Goal: Task Accomplishment & Management: Manage account settings

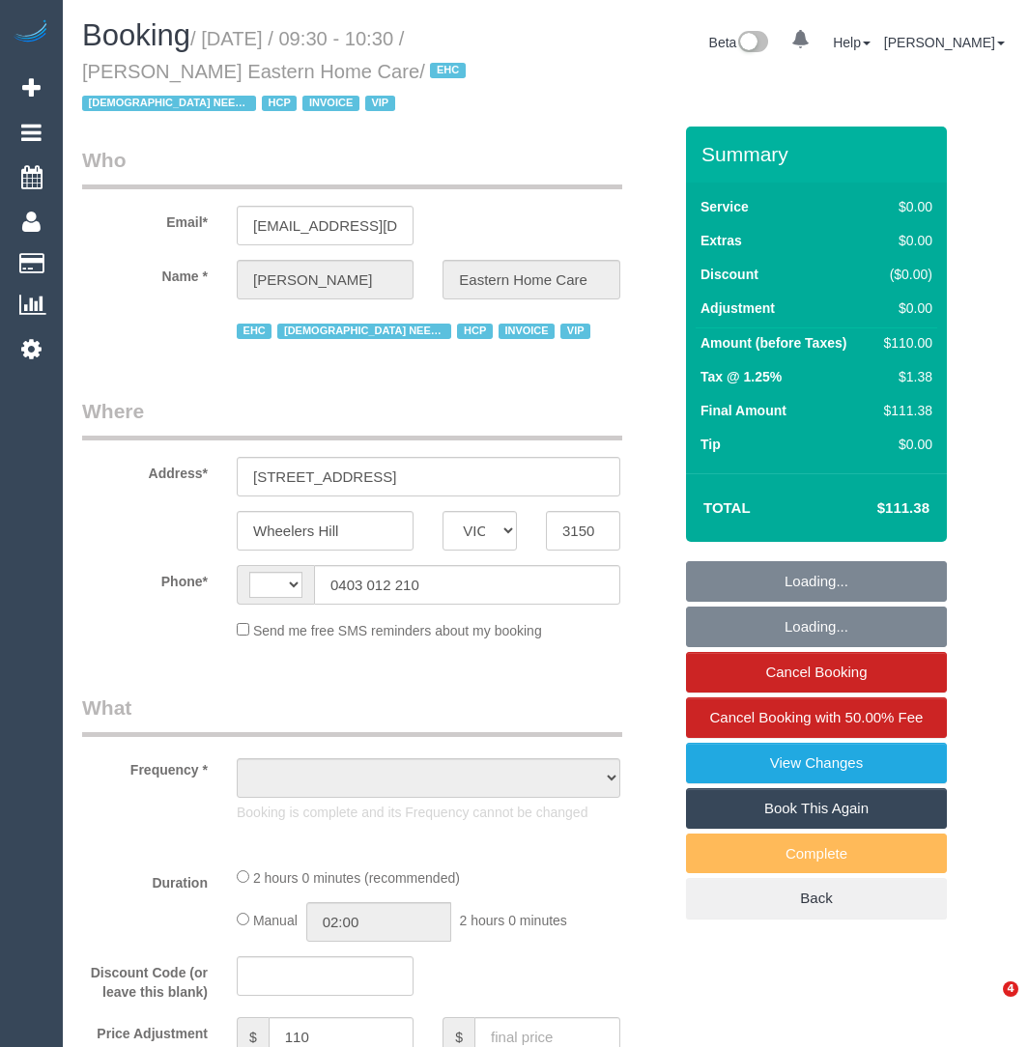
select select "VIC"
select select "string:AU"
select select "object:811"
select select "120"
select select "number:28"
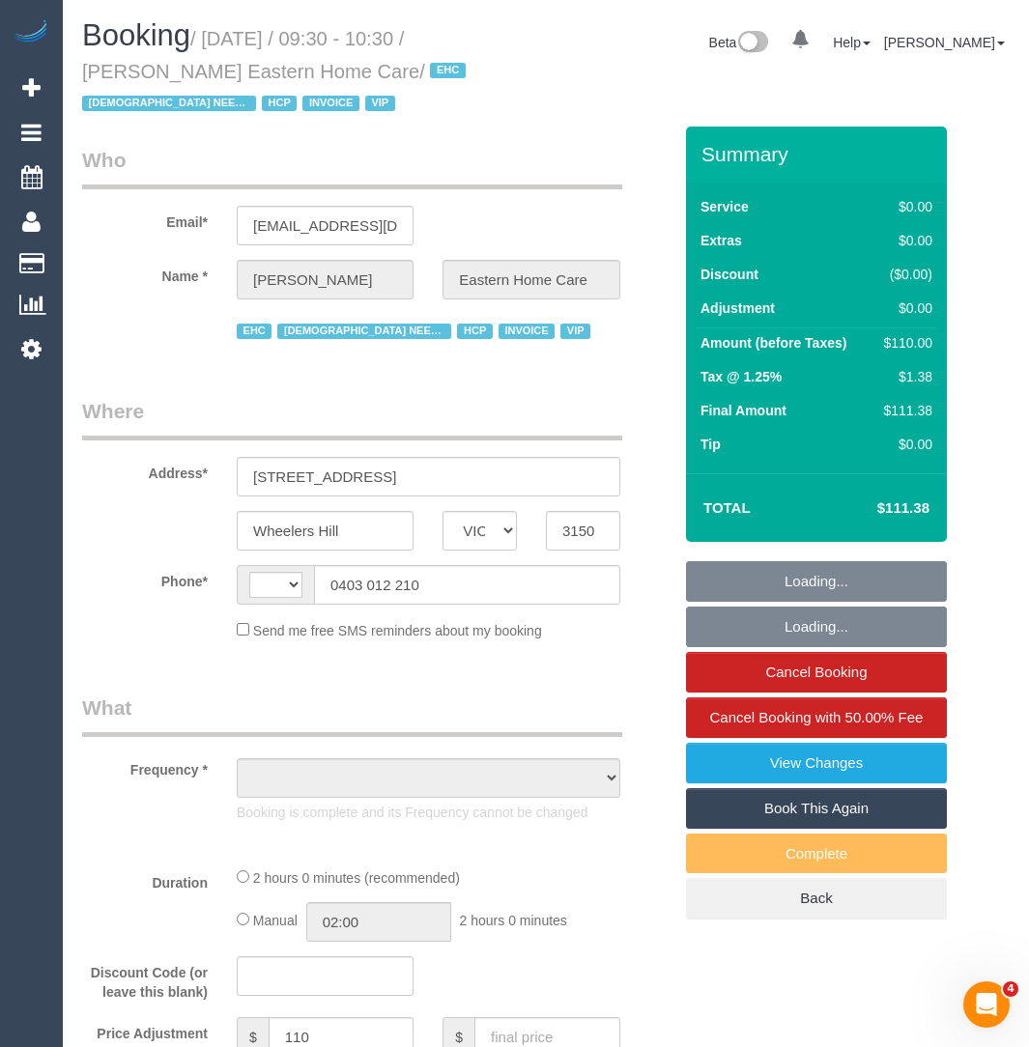
select select "number:14"
select select "number:19"
select select "number:23"
select select "number:35"
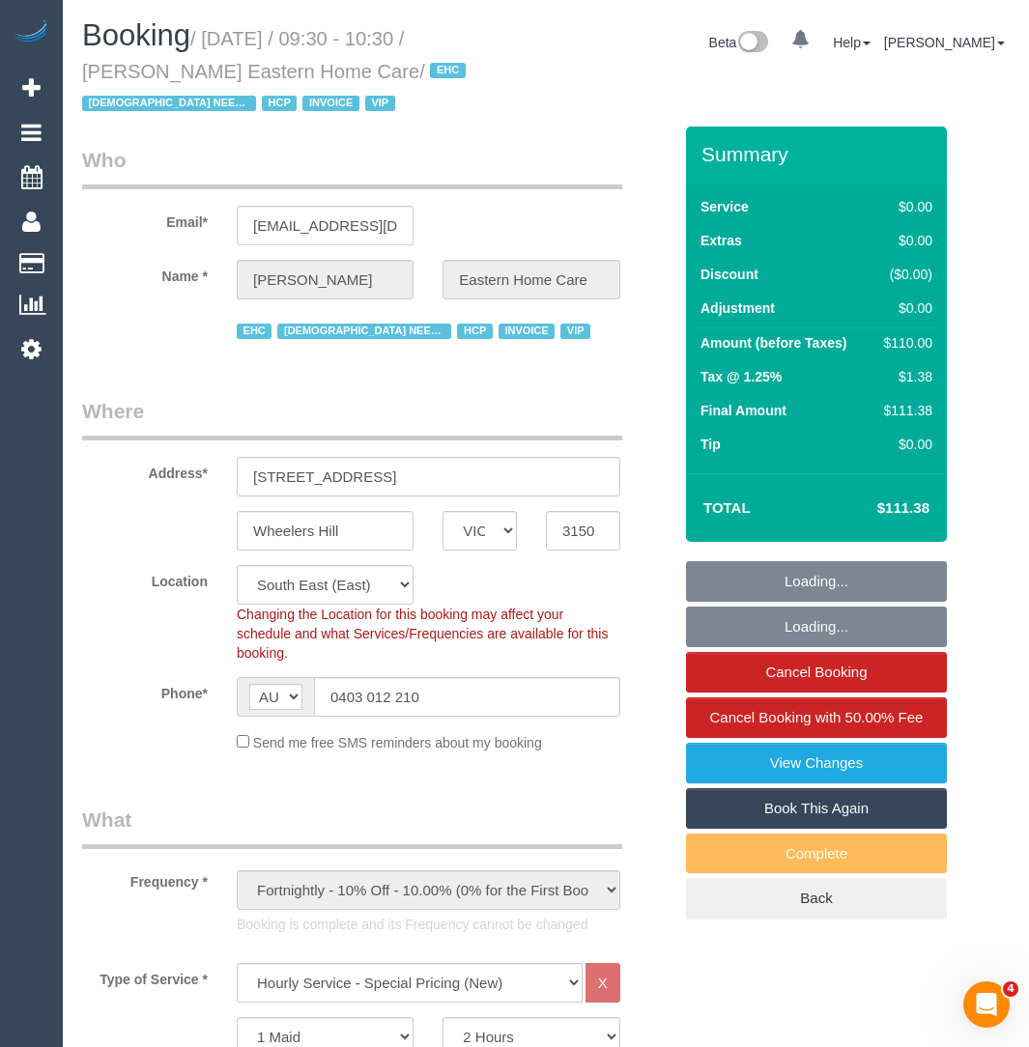
select select "object:1335"
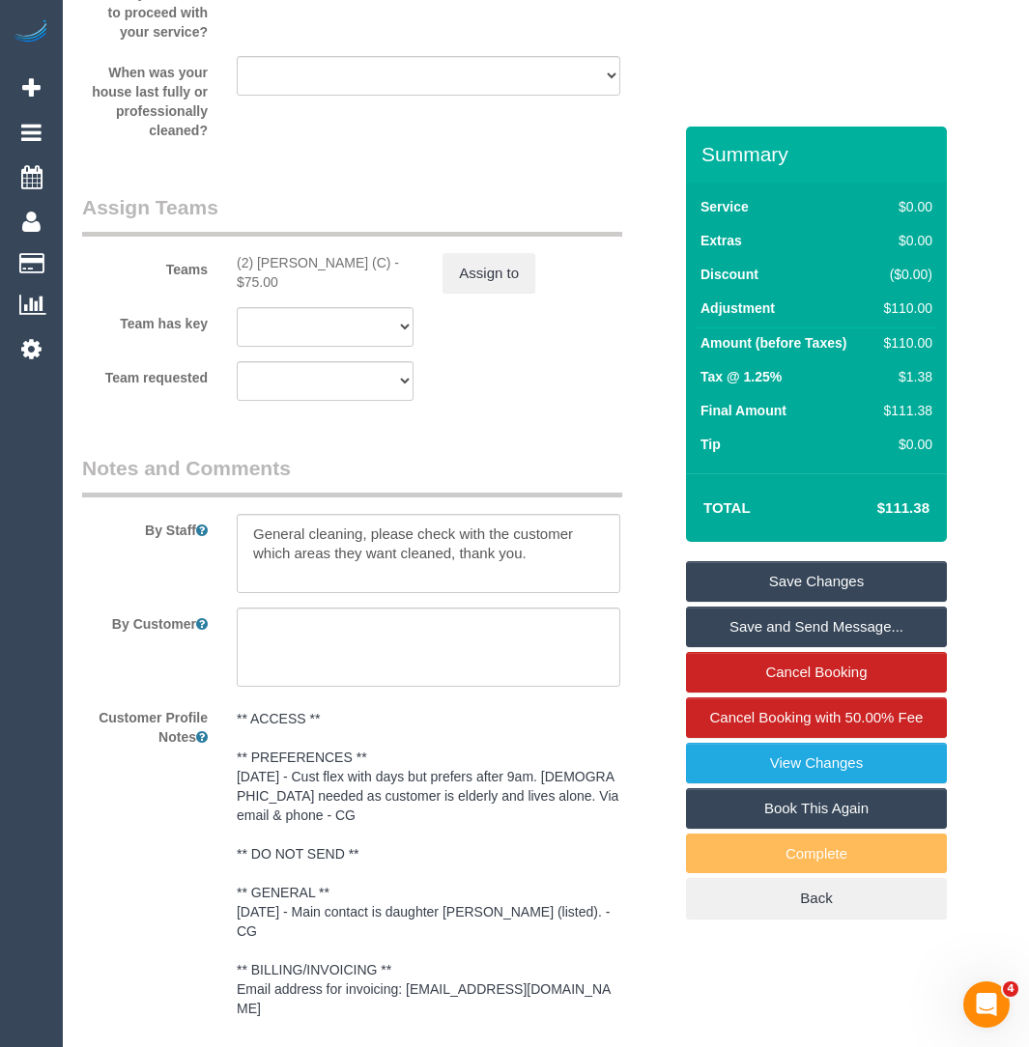
scroll to position [2936, 0]
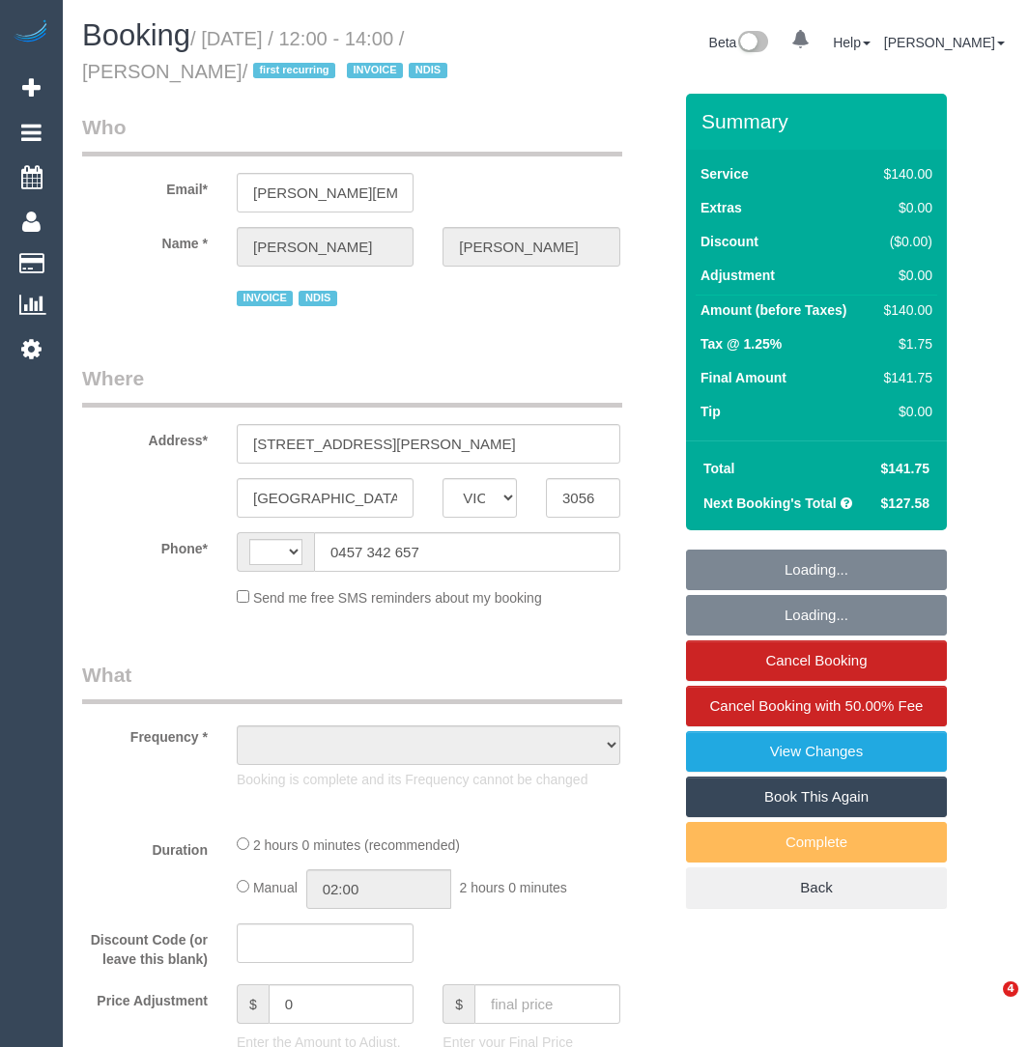
select select "VIC"
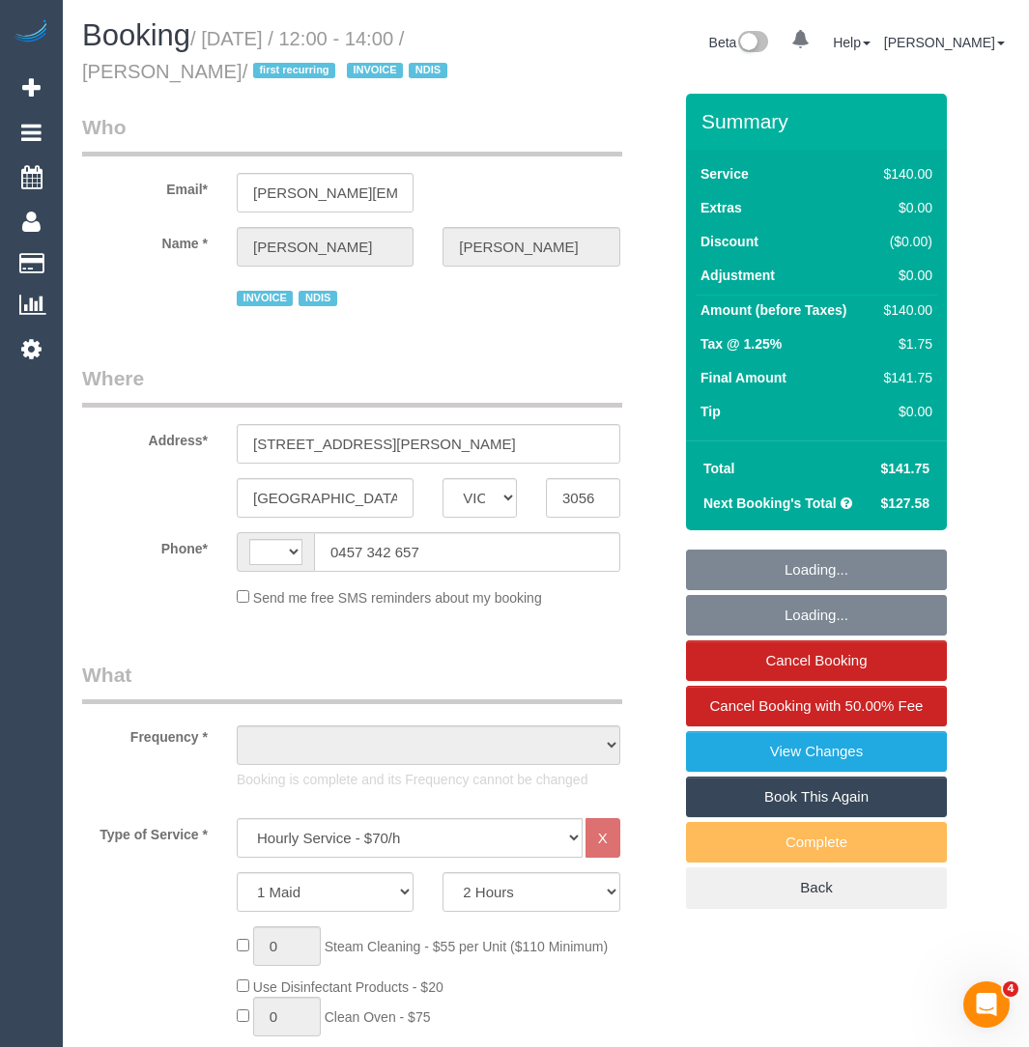
select select "string:AU"
select select "number:28"
select select "number:14"
select select "number:19"
select select "number:36"
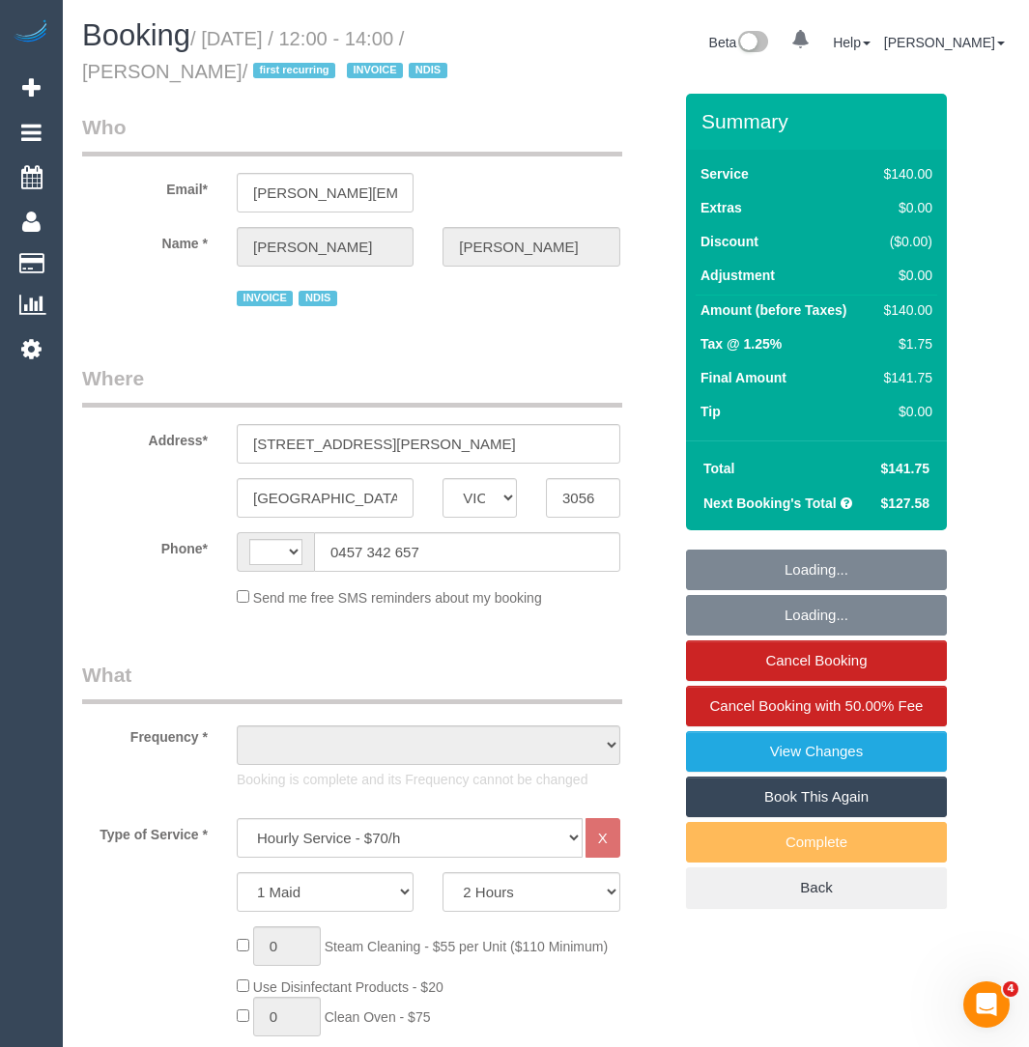
select select "number:35"
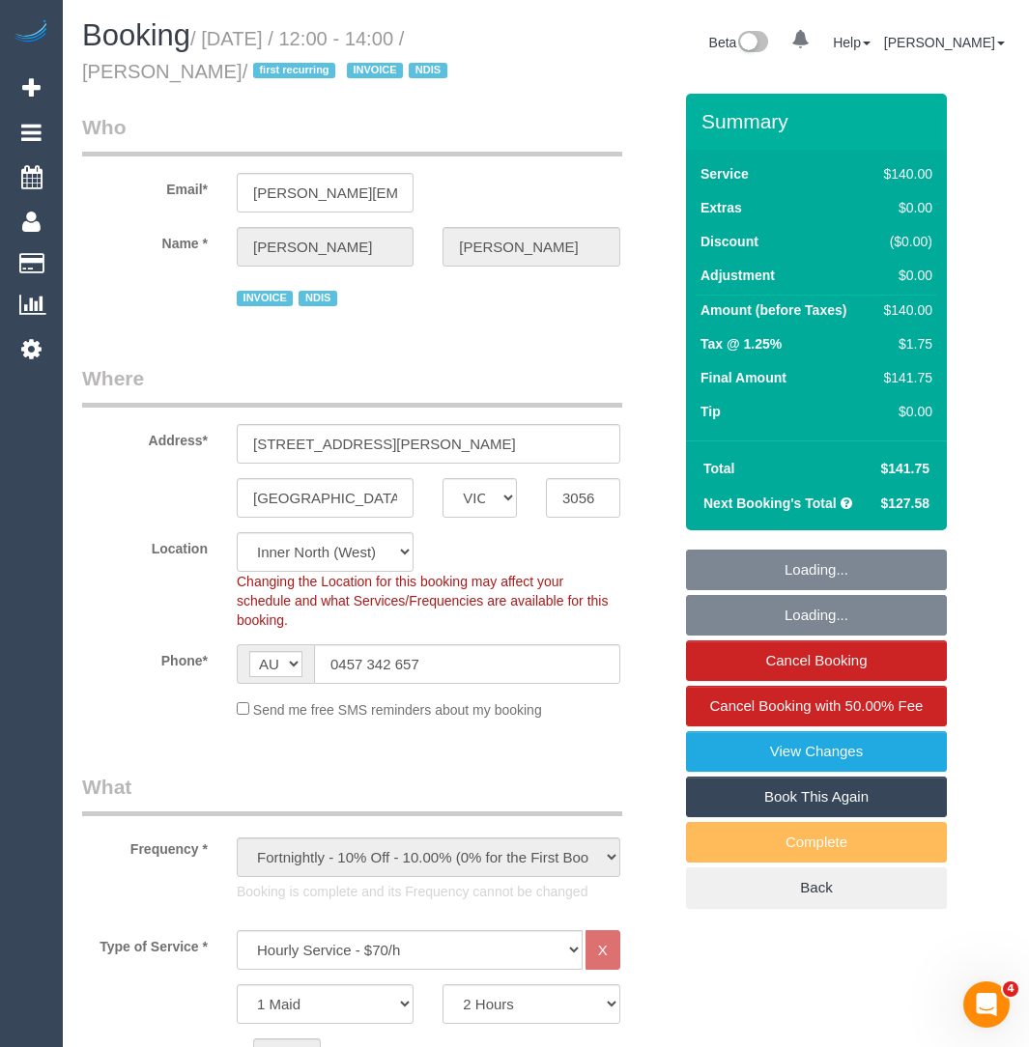
select select "object:884"
select select "spot1"
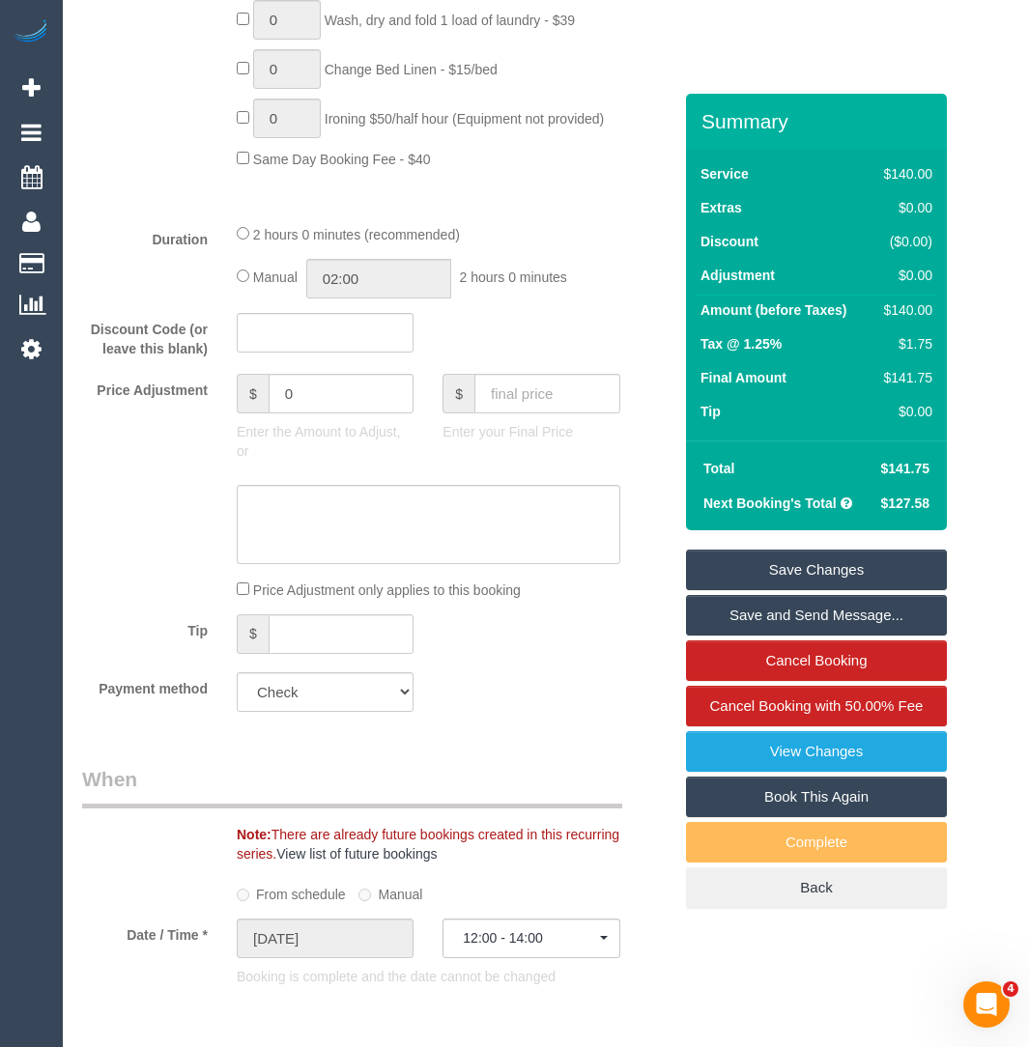
scroll to position [1470, 0]
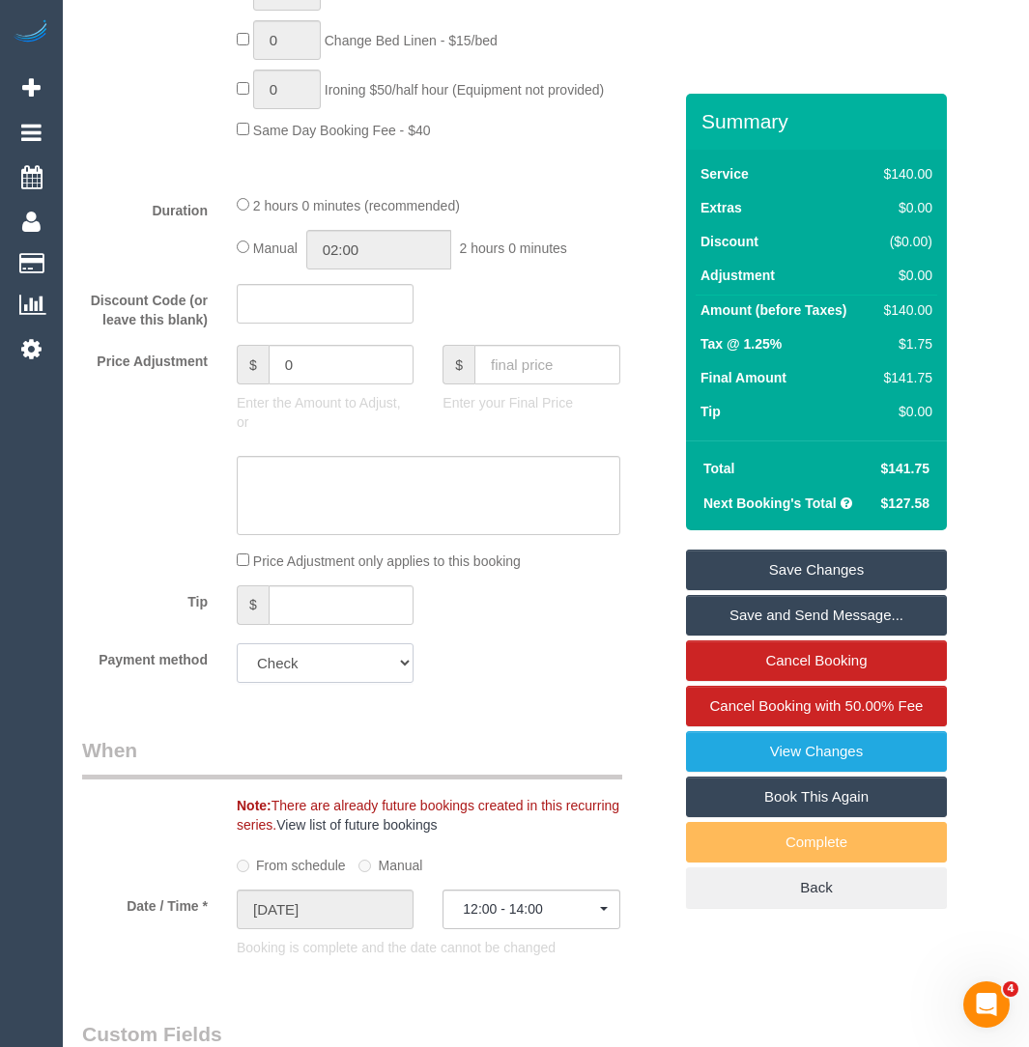
click at [333, 667] on select "Add Credit Card Cash Check Paypal" at bounding box center [325, 664] width 177 height 40
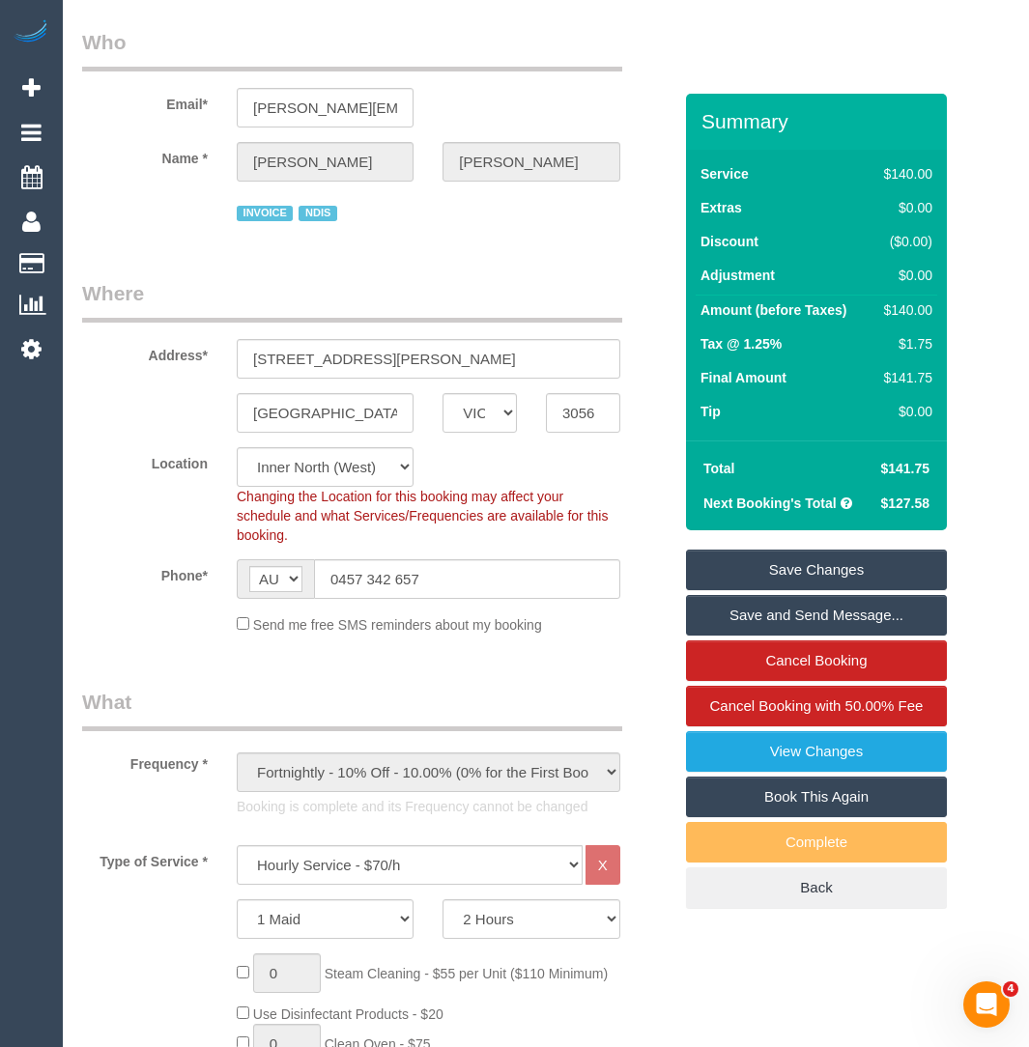
scroll to position [0, 0]
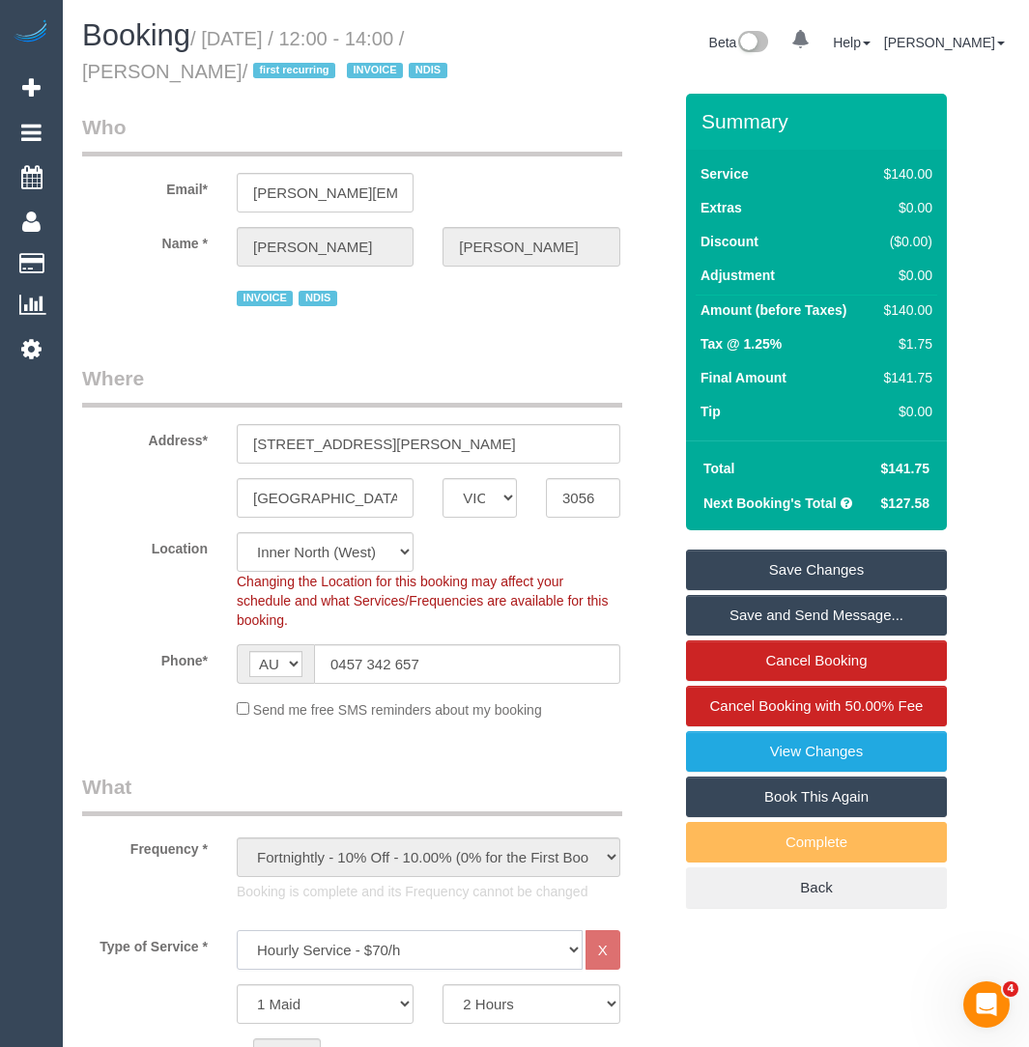
click at [393, 952] on select "Hourly Service - $70/h Hourly Service - $65/h Hourly Service - $60/h Hourly Ser…" at bounding box center [410, 951] width 346 height 40
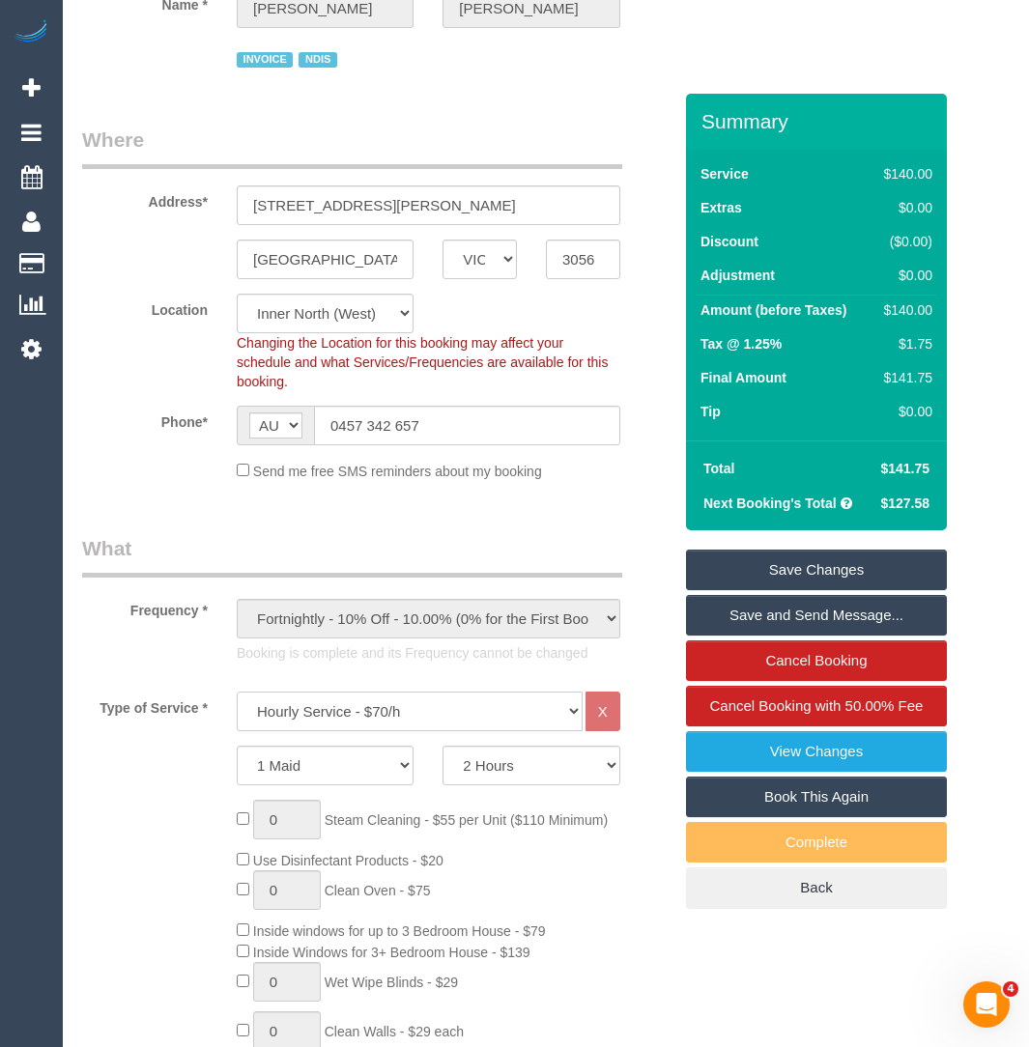
scroll to position [384, 0]
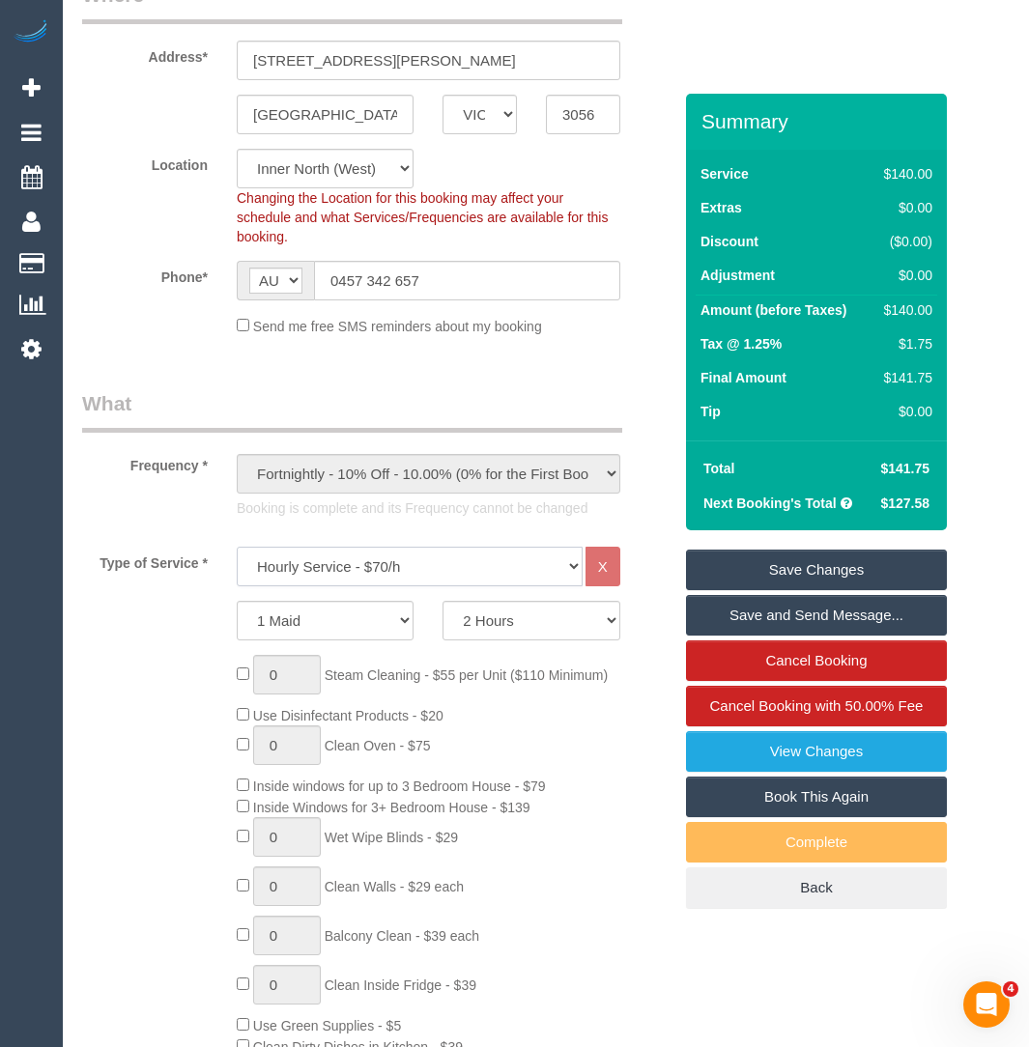
click at [557, 564] on select "Hourly Service - $70/h Hourly Service - $65/h Hourly Service - $60/h Hourly Ser…" at bounding box center [410, 567] width 346 height 40
select select "275"
click at [237, 547] on select "Hourly Service - $70/h Hourly Service - $65/h Hourly Service - $60/h Hourly Ser…" at bounding box center [410, 567] width 346 height 40
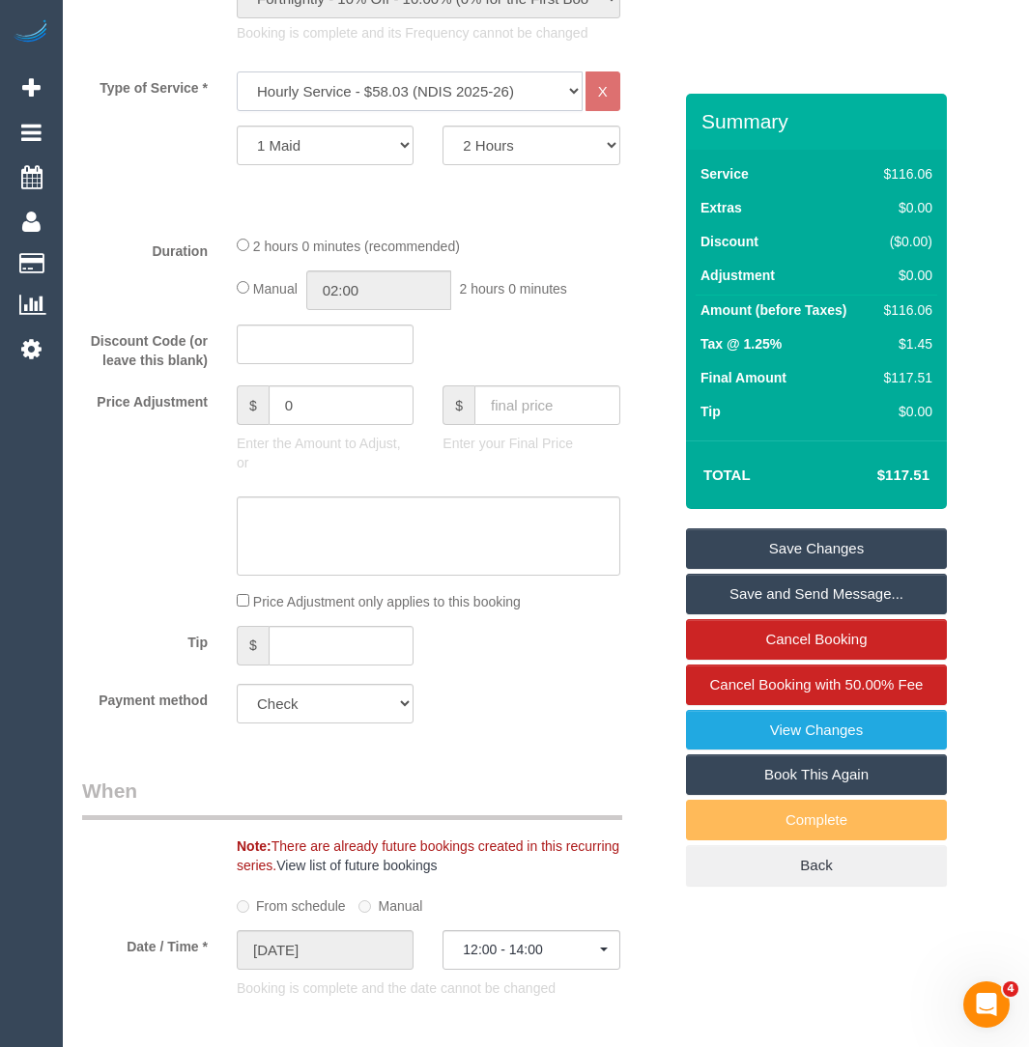
scroll to position [856, 0]
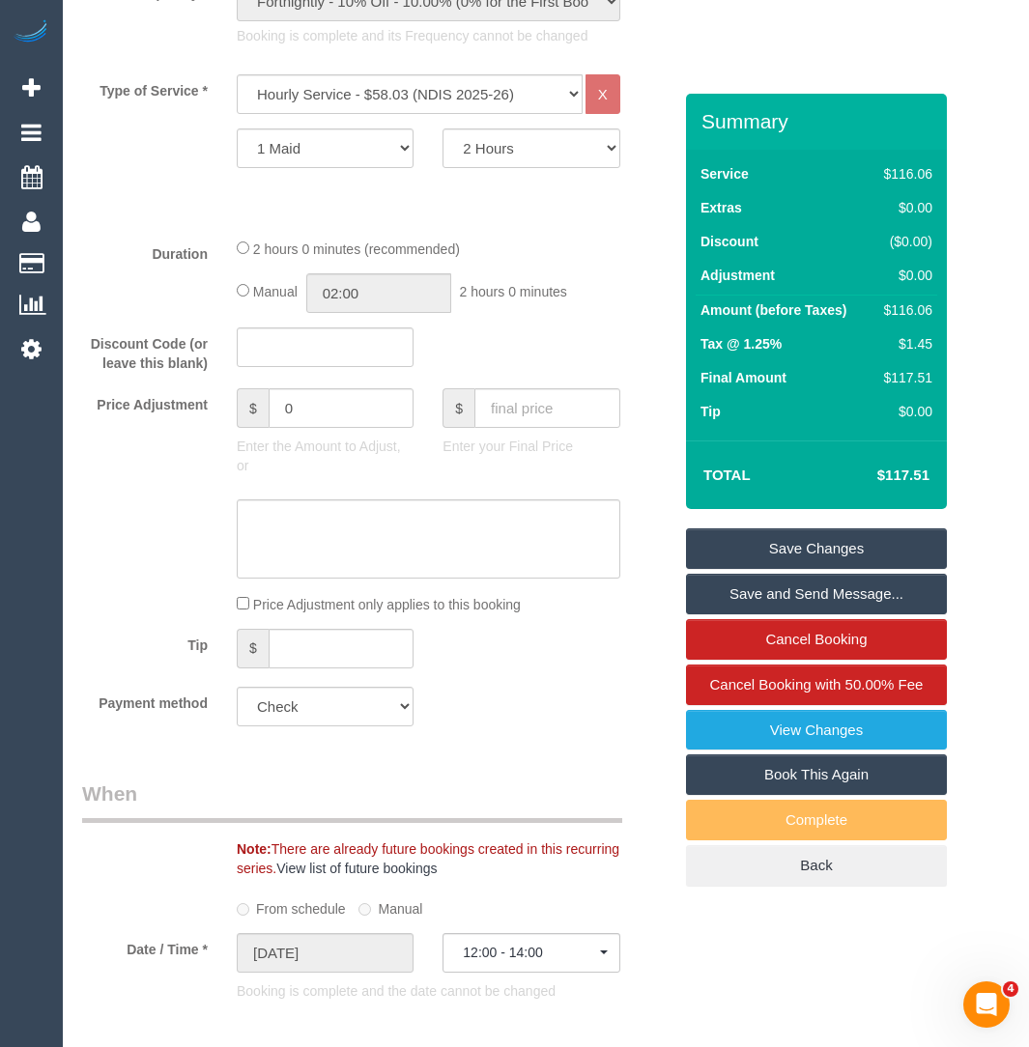
click at [758, 553] on link "Save Changes" at bounding box center [816, 549] width 261 height 41
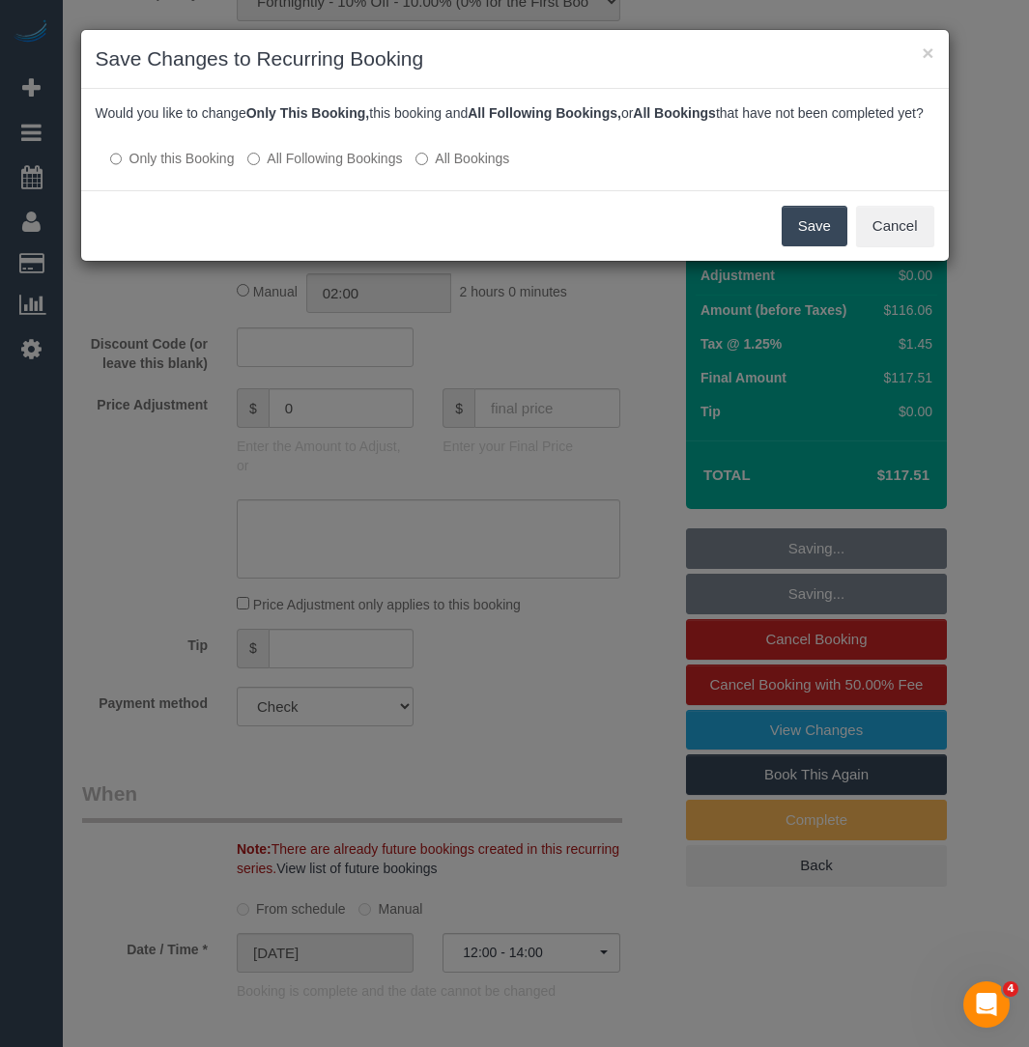
click at [267, 168] on label "All Following Bookings" at bounding box center [324, 158] width 155 height 19
click at [792, 235] on button "Save" at bounding box center [815, 226] width 66 height 41
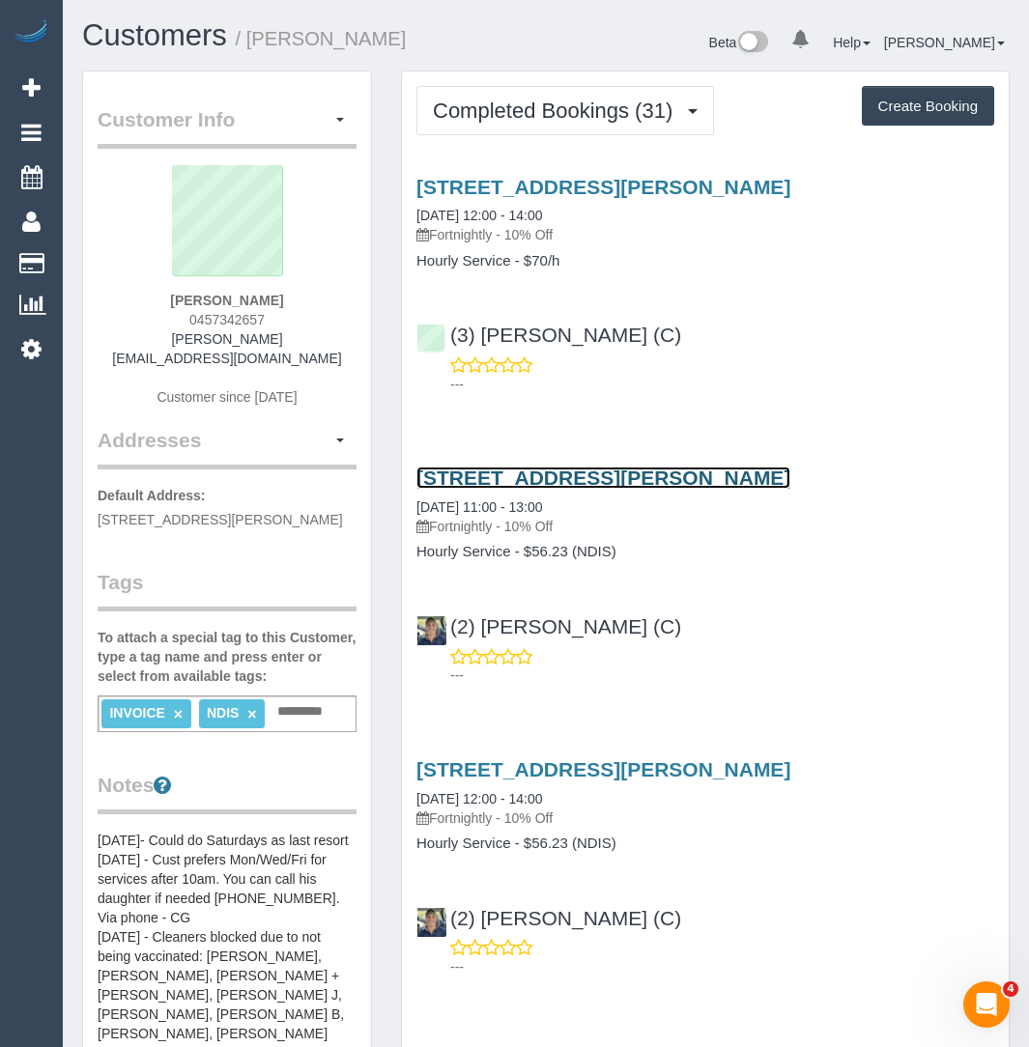
click at [485, 484] on link "3/102a Moreland Road, Brunswick, VIC 3056" at bounding box center [603, 478] width 374 height 22
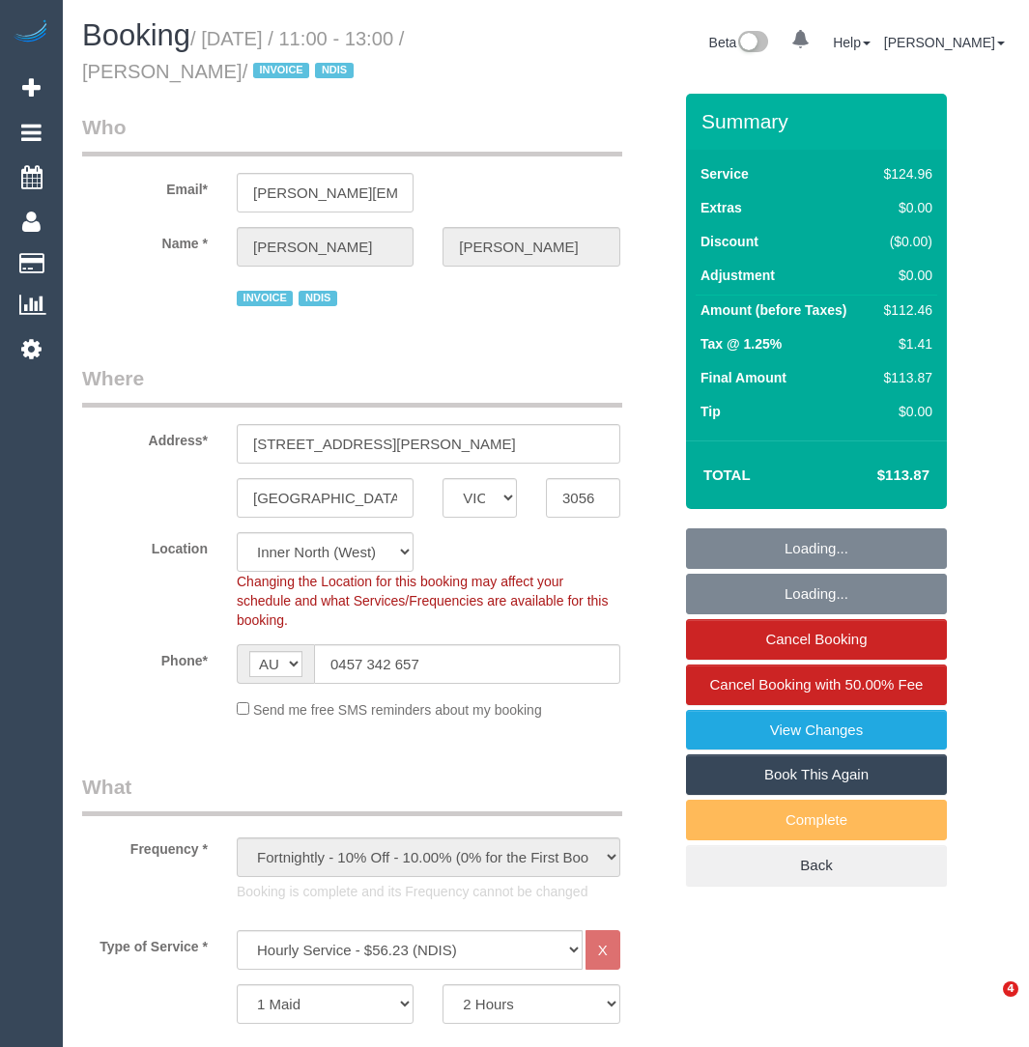
select select "VIC"
select select "number:28"
select select "number:14"
select select "number:19"
select select "number:36"
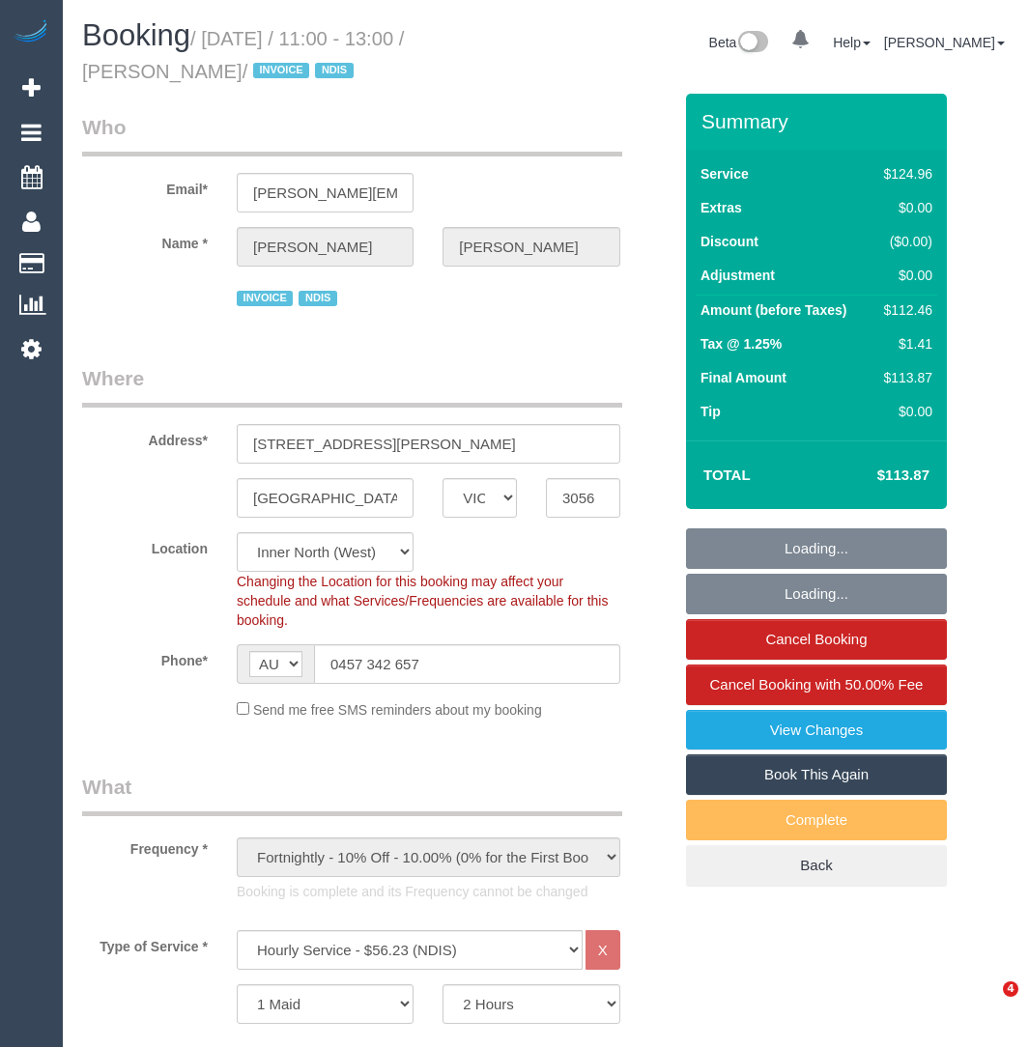
select select "number:35"
select select "spot1"
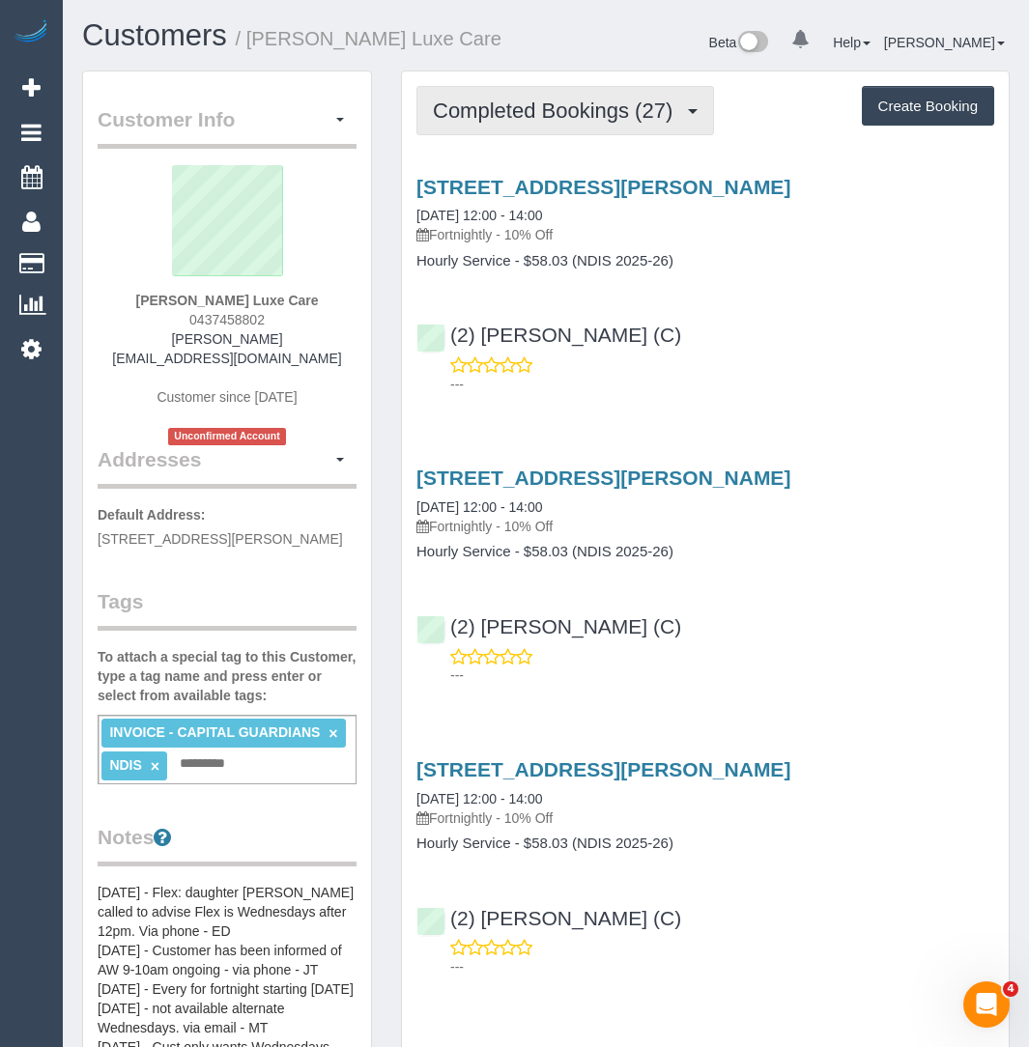
click at [644, 89] on button "Completed Bookings (27)" at bounding box center [565, 110] width 298 height 49
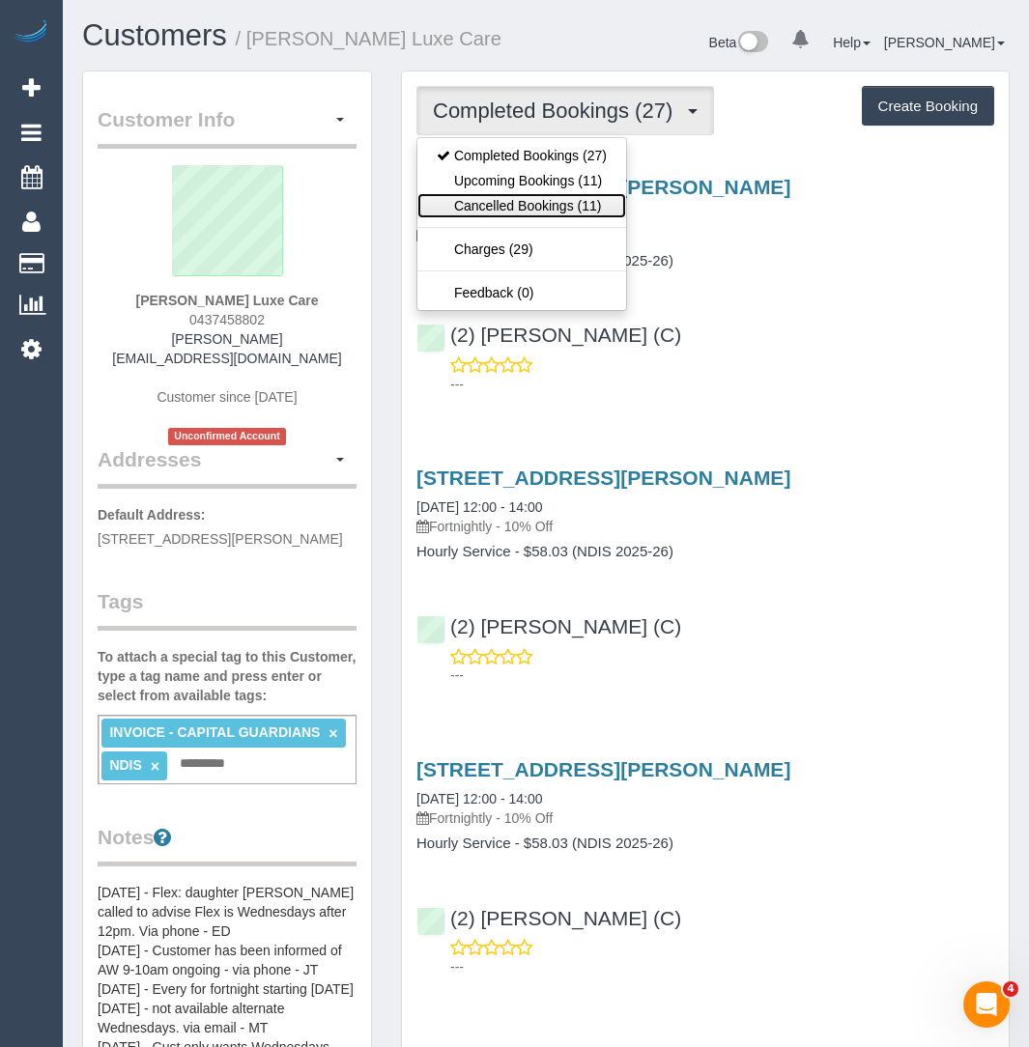
click at [529, 197] on link "Cancelled Bookings (11)" at bounding box center [521, 205] width 209 height 25
